Goal: Task Accomplishment & Management: Complete application form

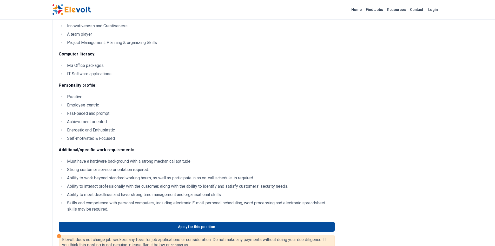
scroll to position [312, 0]
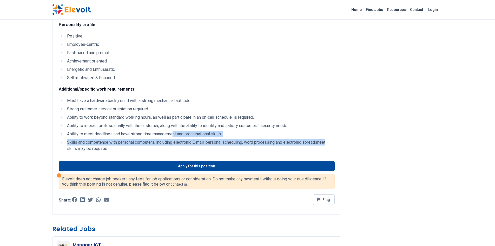
drag, startPoint x: 331, startPoint y: 141, endPoint x: 170, endPoint y: 126, distance: 161.7
click at [172, 127] on ul "Must have a hardware background with a strong mechanical aptitude Strong custom…" at bounding box center [197, 125] width 276 height 54
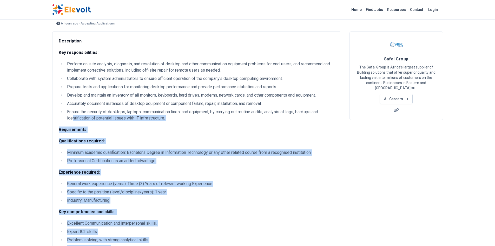
scroll to position [0, 0]
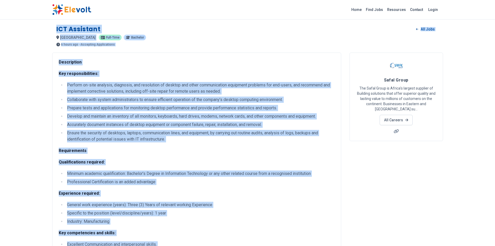
drag, startPoint x: 125, startPoint y: 151, endPoint x: 56, endPoint y: 28, distance: 140.9
click at [376, 9] on link "Find Jobs" at bounding box center [374, 9] width 21 height 8
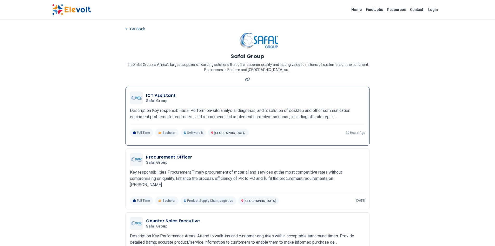
click at [158, 96] on h3 "ICT Assistant" at bounding box center [160, 95] width 29 height 6
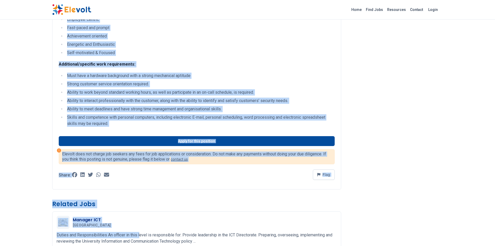
scroll to position [338, 0]
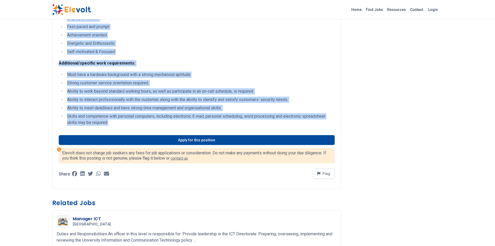
drag, startPoint x: 55, startPoint y: 25, endPoint x: 179, endPoint y: 123, distance: 157.7
click at [179, 123] on div "ICT Assistant All Jobs nairobi KE Full-time Bachelor 20 hours ago 09/11/2025 10…" at bounding box center [247, 94] width 399 height 865
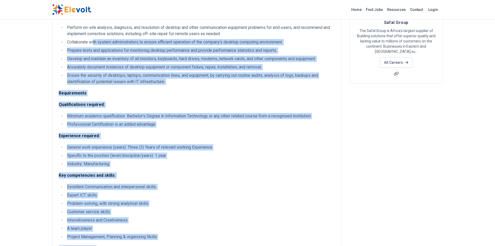
scroll to position [0, 0]
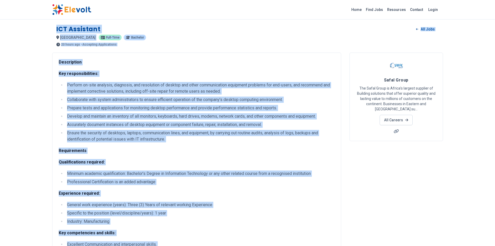
drag, startPoint x: 110, startPoint y: 121, endPoint x: 54, endPoint y: 30, distance: 106.2
copy div "ICT Assistant All Jobs nairobi KE Full-time Bachelor 20 hours ago 09/11/2025 10…"
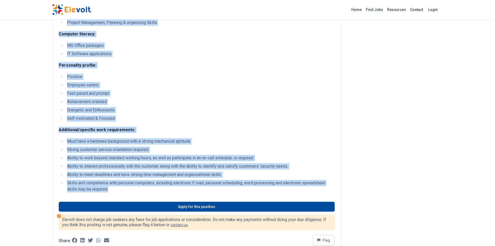
scroll to position [338, 0]
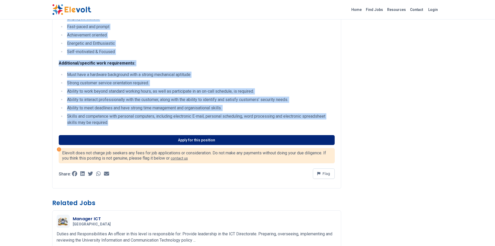
click at [157, 142] on link "Apply for this position" at bounding box center [197, 140] width 276 height 10
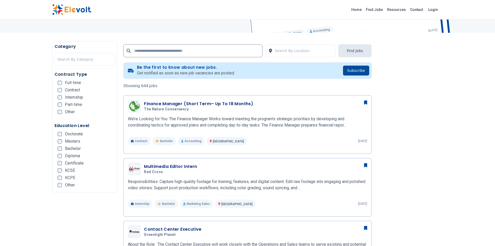
scroll to position [78, 0]
click at [71, 148] on span "Bachelor" at bounding box center [73, 148] width 16 height 4
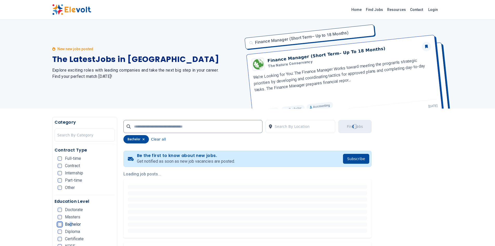
scroll to position [0, 0]
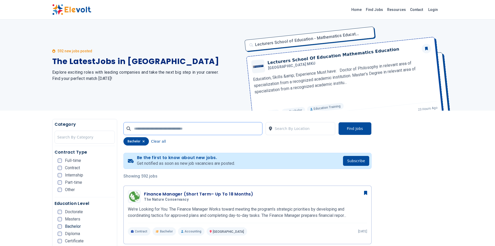
click at [173, 130] on input "text" at bounding box center [193, 128] width 139 height 13
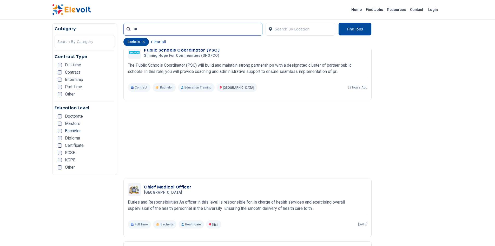
scroll to position [676, 0]
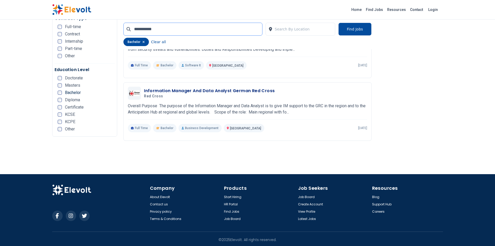
scroll to position [597, 0]
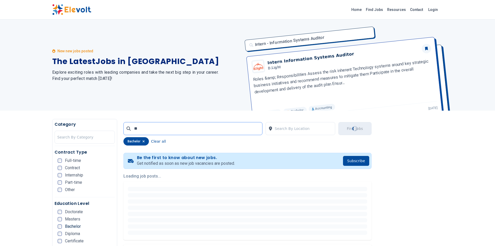
type input "*"
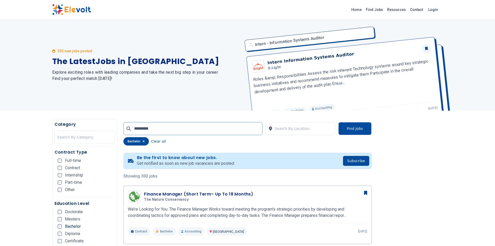
type input "**********"
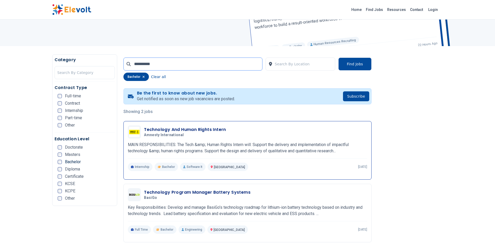
scroll to position [78, 0]
